Goal: Task Accomplishment & Management: Complete application form

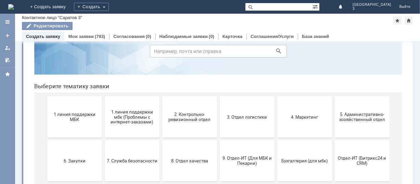
scroll to position [46, 0]
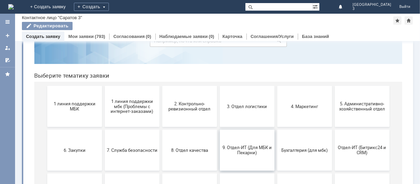
click at [225, 149] on span "9. Отдел-ИТ (Для МБК и Пекарни)" at bounding box center [247, 150] width 51 height 10
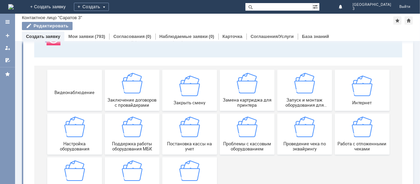
scroll to position [91, 0]
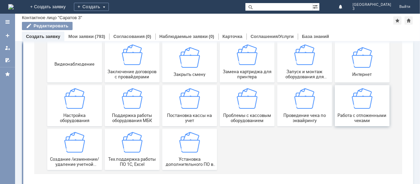
click at [367, 113] on span "Работа с отложенными чеками" at bounding box center [362, 118] width 51 height 10
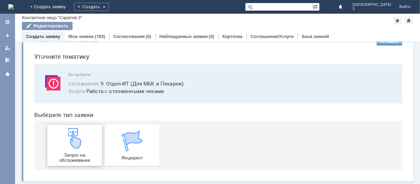
scroll to position [17, 0]
click at [67, 147] on img at bounding box center [74, 138] width 21 height 21
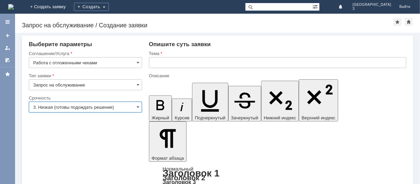
click at [114, 108] on input "3. Низкая (готовы подождать решение)" at bounding box center [85, 107] width 113 height 11
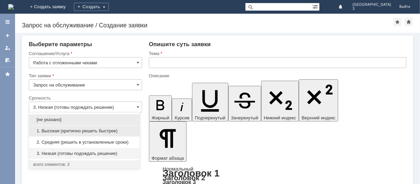
click at [97, 132] on span "1. Высокая (критично решить быстрее)" at bounding box center [84, 131] width 102 height 5
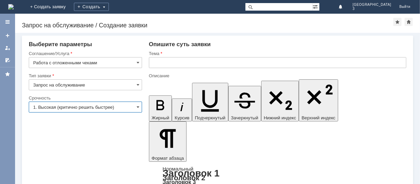
type input "1. Высокая (критично решить быстрее)"
click at [168, 65] on input "text" at bounding box center [278, 62] width 258 height 11
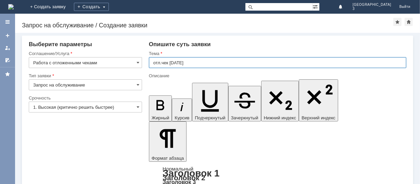
type input "отл.чек 30.08.25"
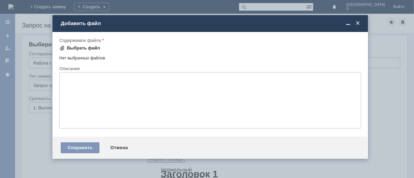
click at [80, 47] on div "Выбрать файл" at bounding box center [83, 47] width 33 height 5
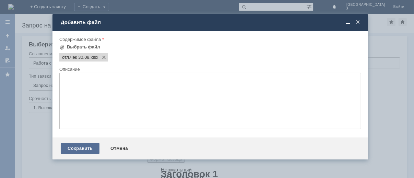
click at [97, 154] on div "Сохранить" at bounding box center [80, 148] width 39 height 11
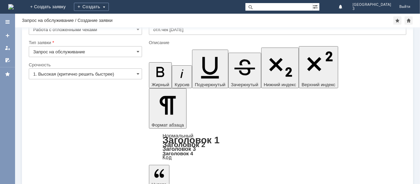
scroll to position [27, 0]
